Goal: Subscribe to service/newsletter

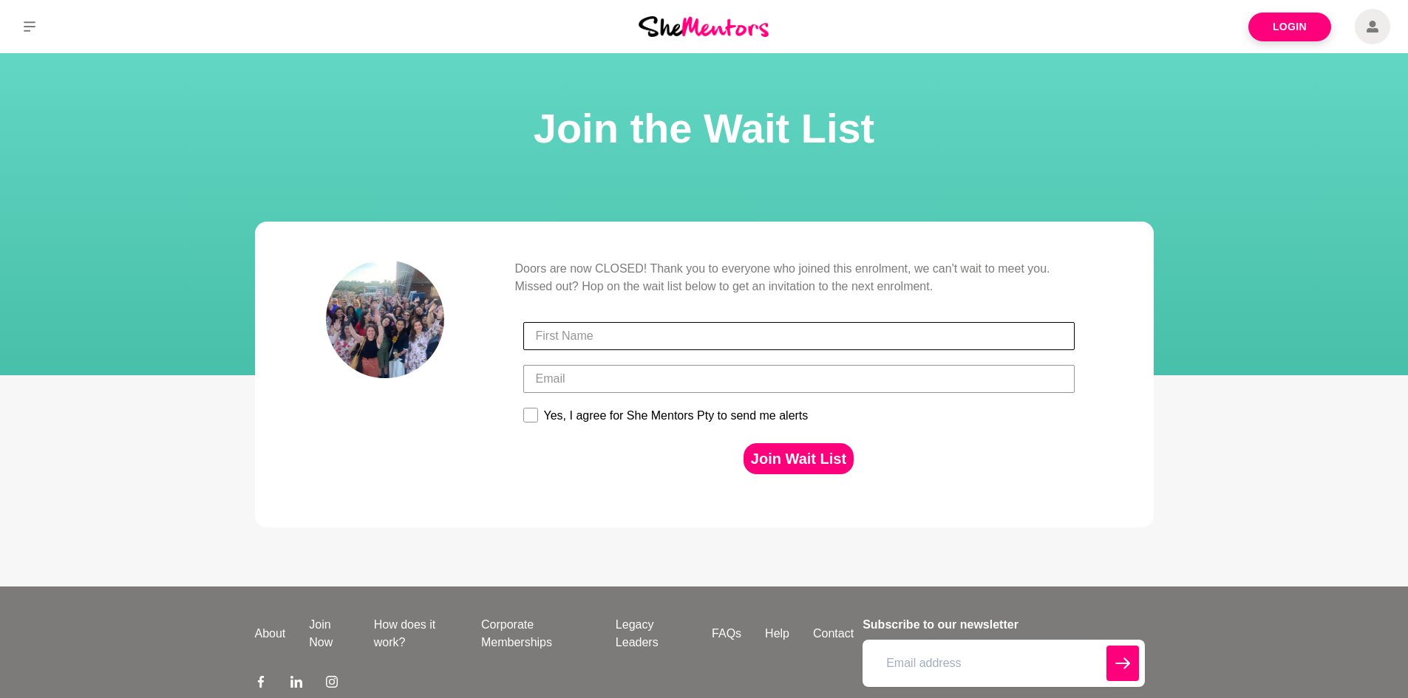
click at [687, 328] on input "First Name" at bounding box center [798, 336] width 551 height 28
type input "[PERSON_NAME]"
type input "ocfemiajulie@gmail.com"
click at [537, 409] on rect at bounding box center [530, 416] width 14 height 14
click at [523, 408] on input "Yes, I agree for She Mentors Pty to send me alerts" at bounding box center [522, 407] width 1 height 1
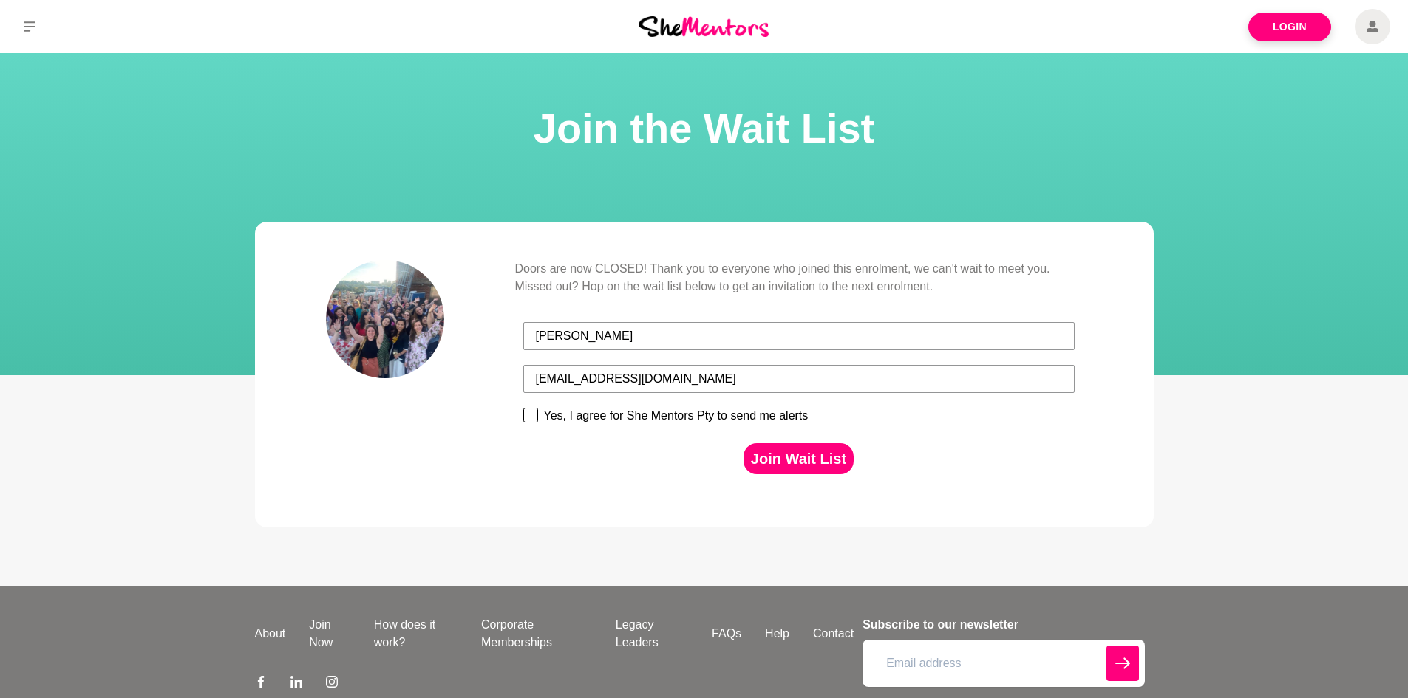
checkbox input "true"
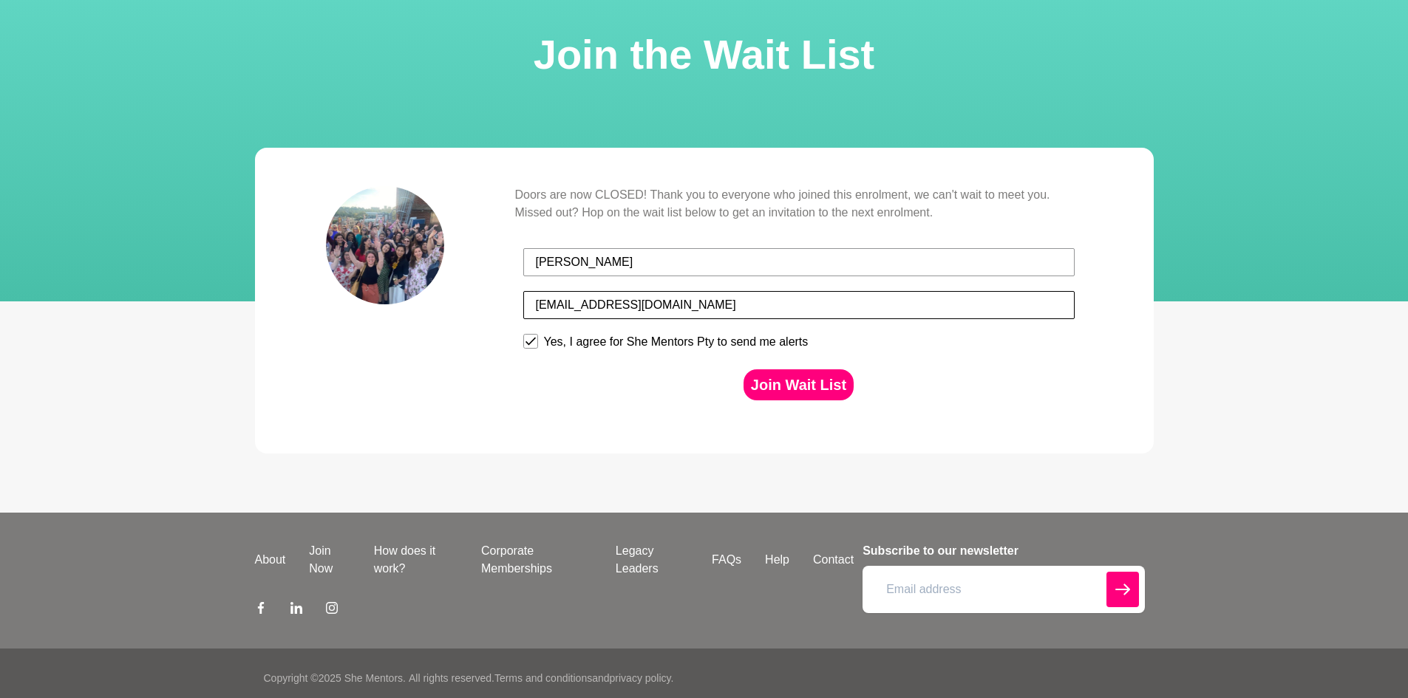
scroll to position [84, 0]
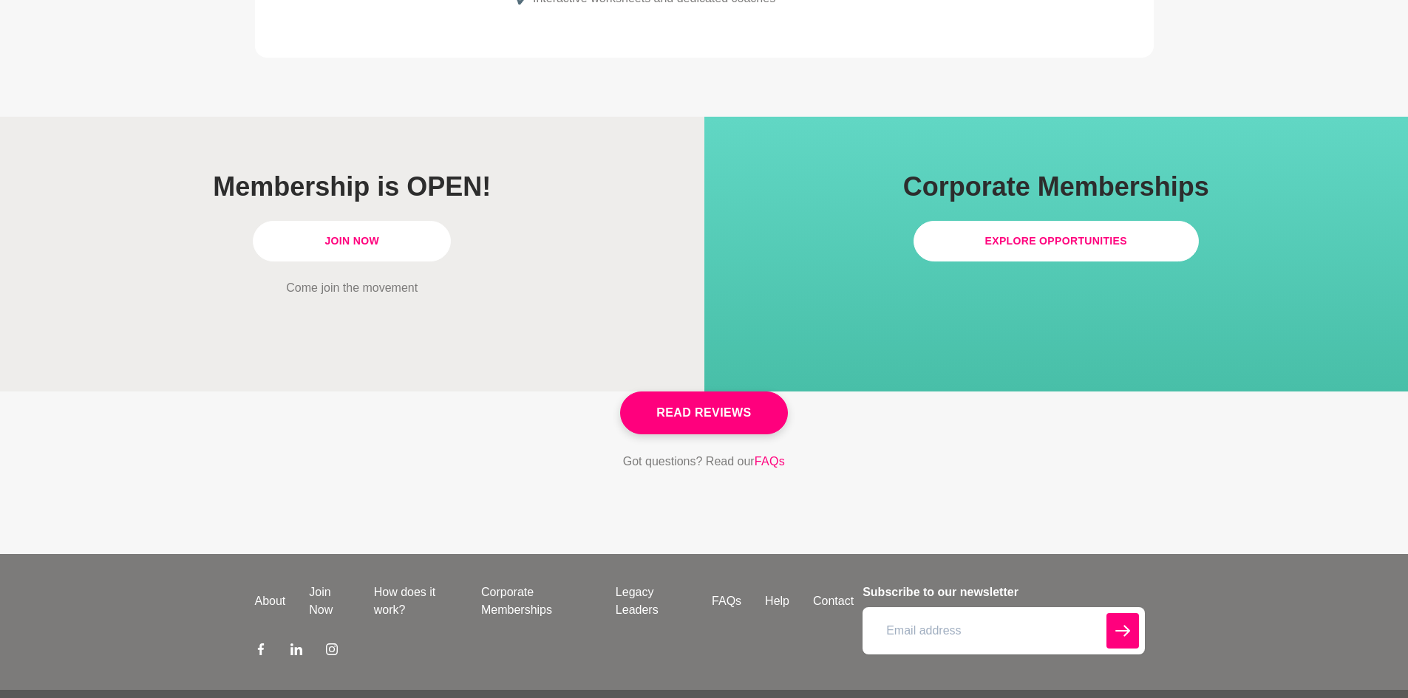
scroll to position [4209, 0]
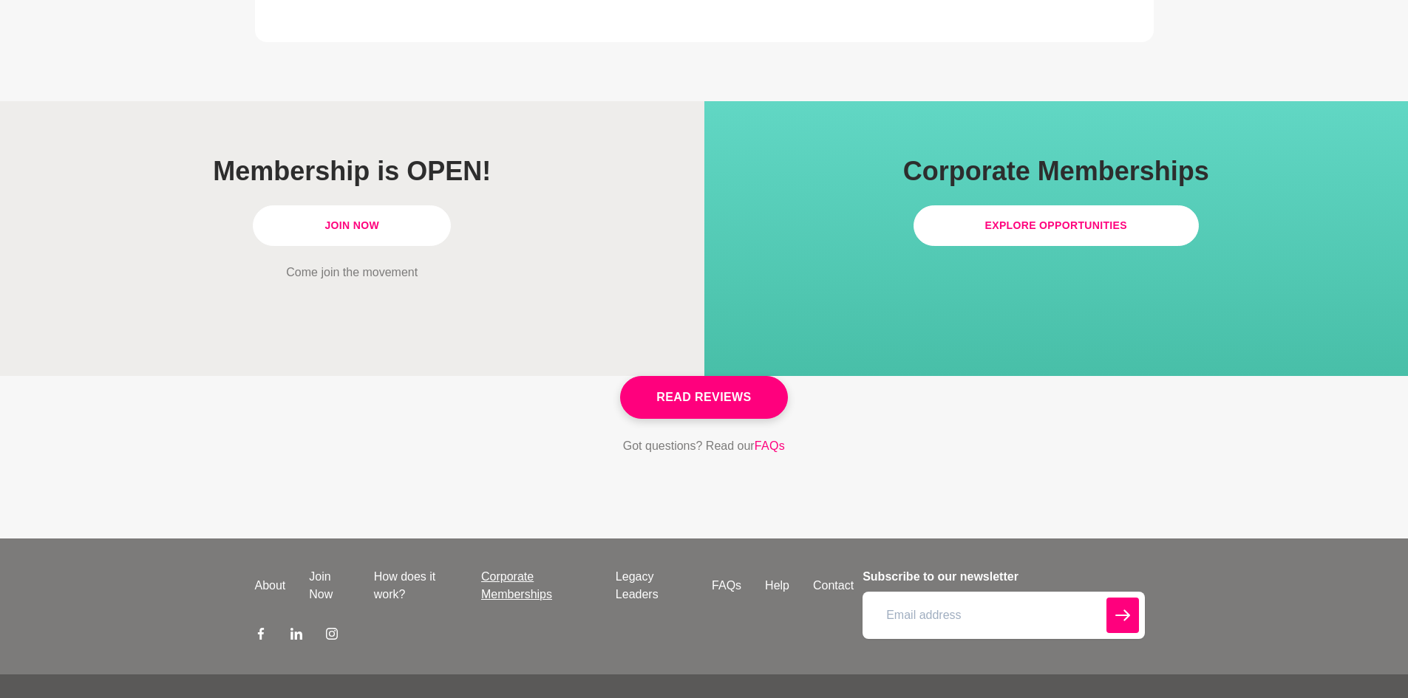
click at [505, 568] on link "Corporate Memberships" at bounding box center [536, 585] width 135 height 35
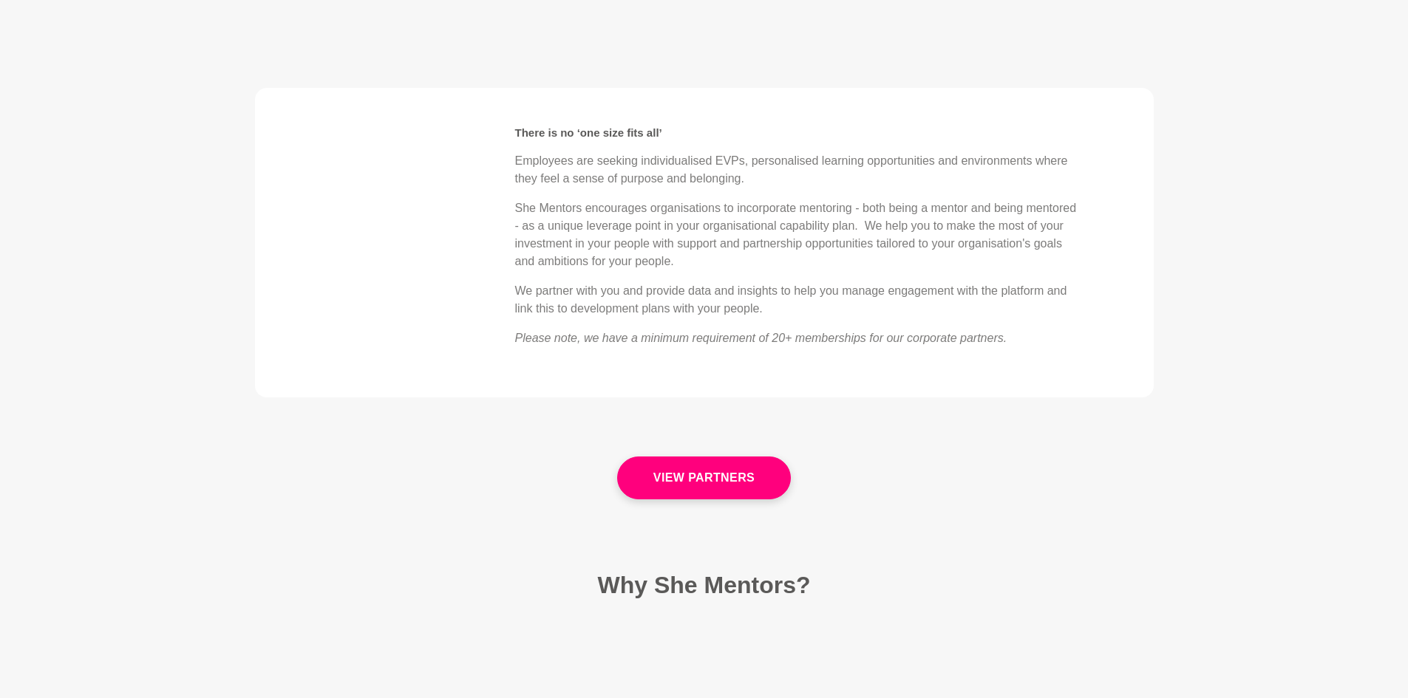
scroll to position [3030, 0]
